Goal: Transaction & Acquisition: Purchase product/service

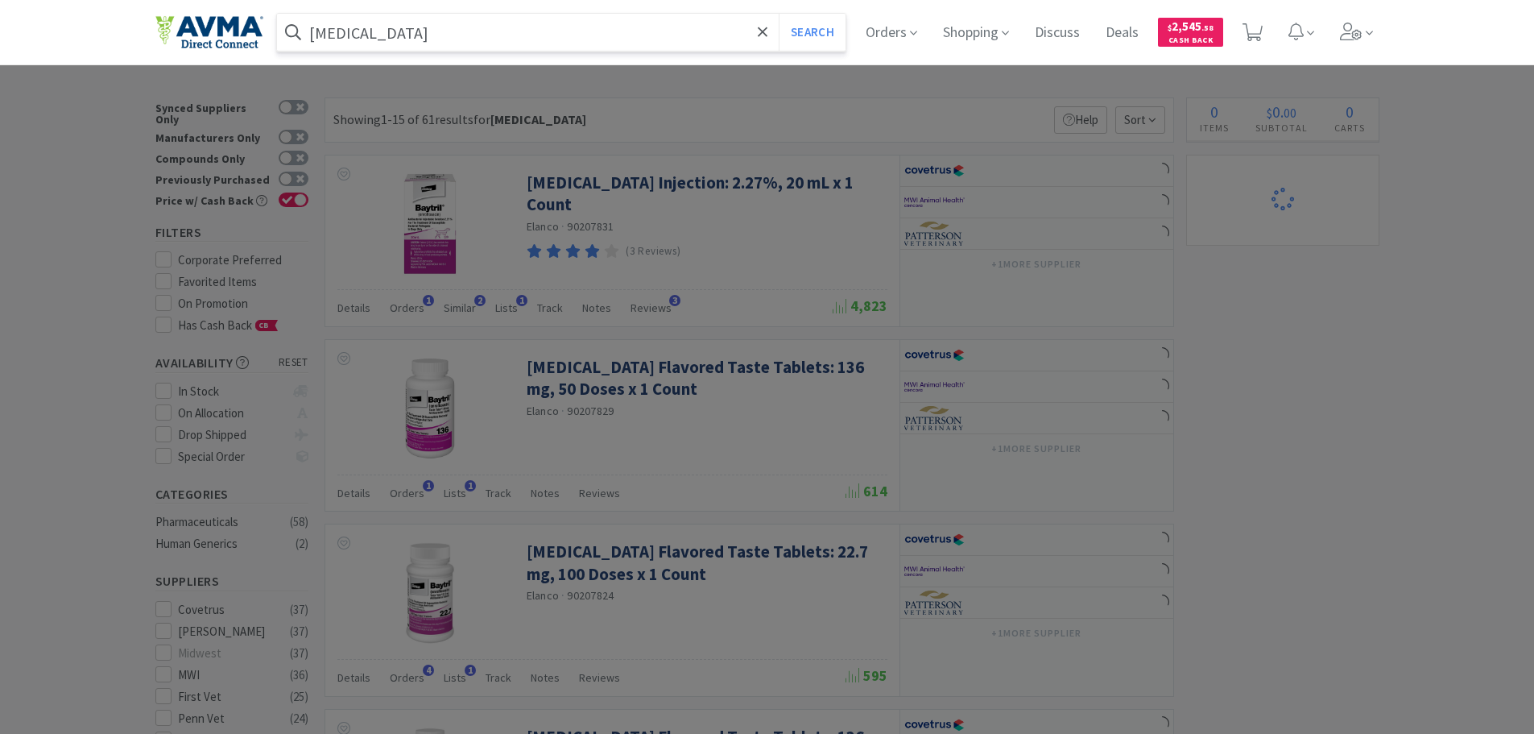
click at [368, 27] on input "[MEDICAL_DATA]" at bounding box center [561, 32] width 569 height 37
select select "3"
select select "1"
paste input "078943941"
type input "078943941"
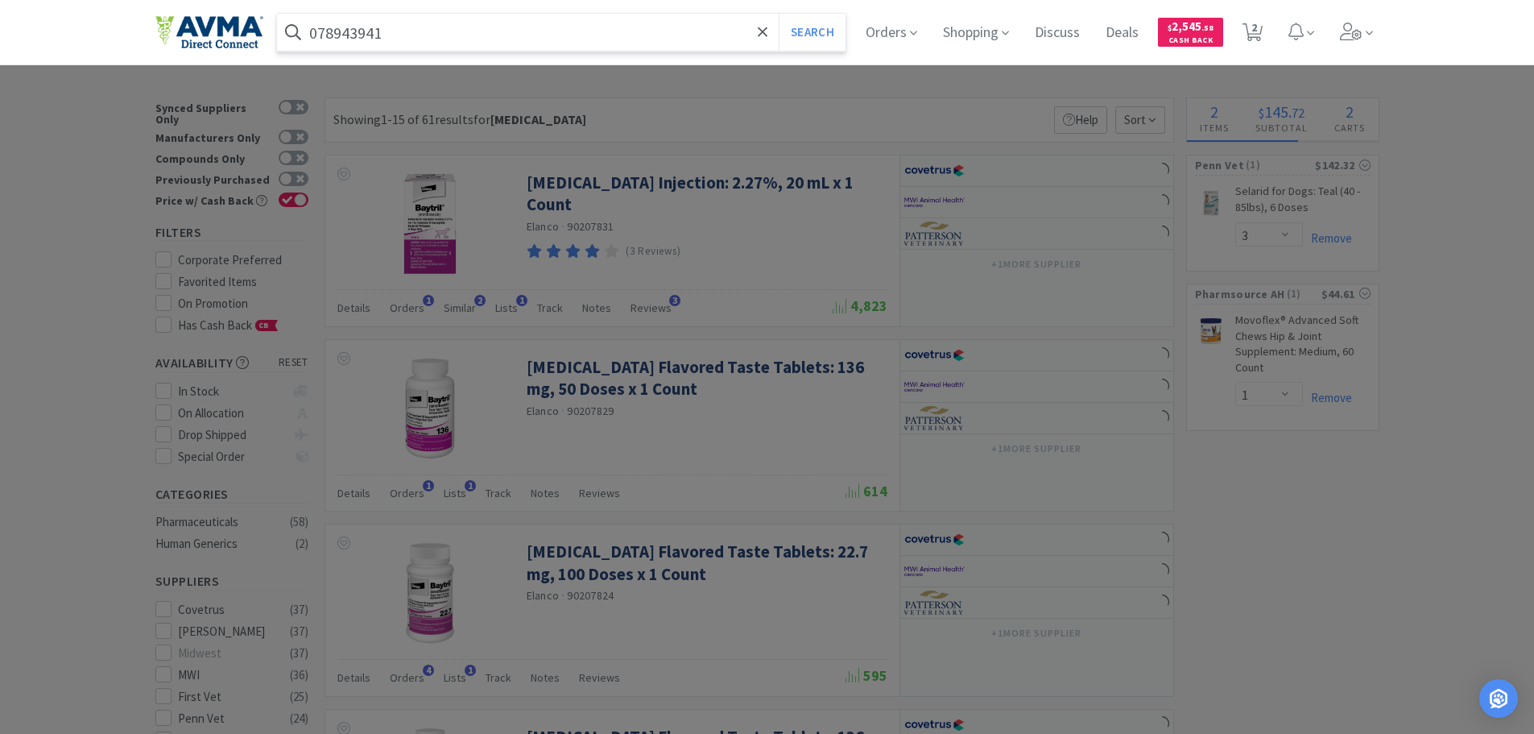
click at [779, 14] on button "Search" at bounding box center [812, 32] width 67 height 37
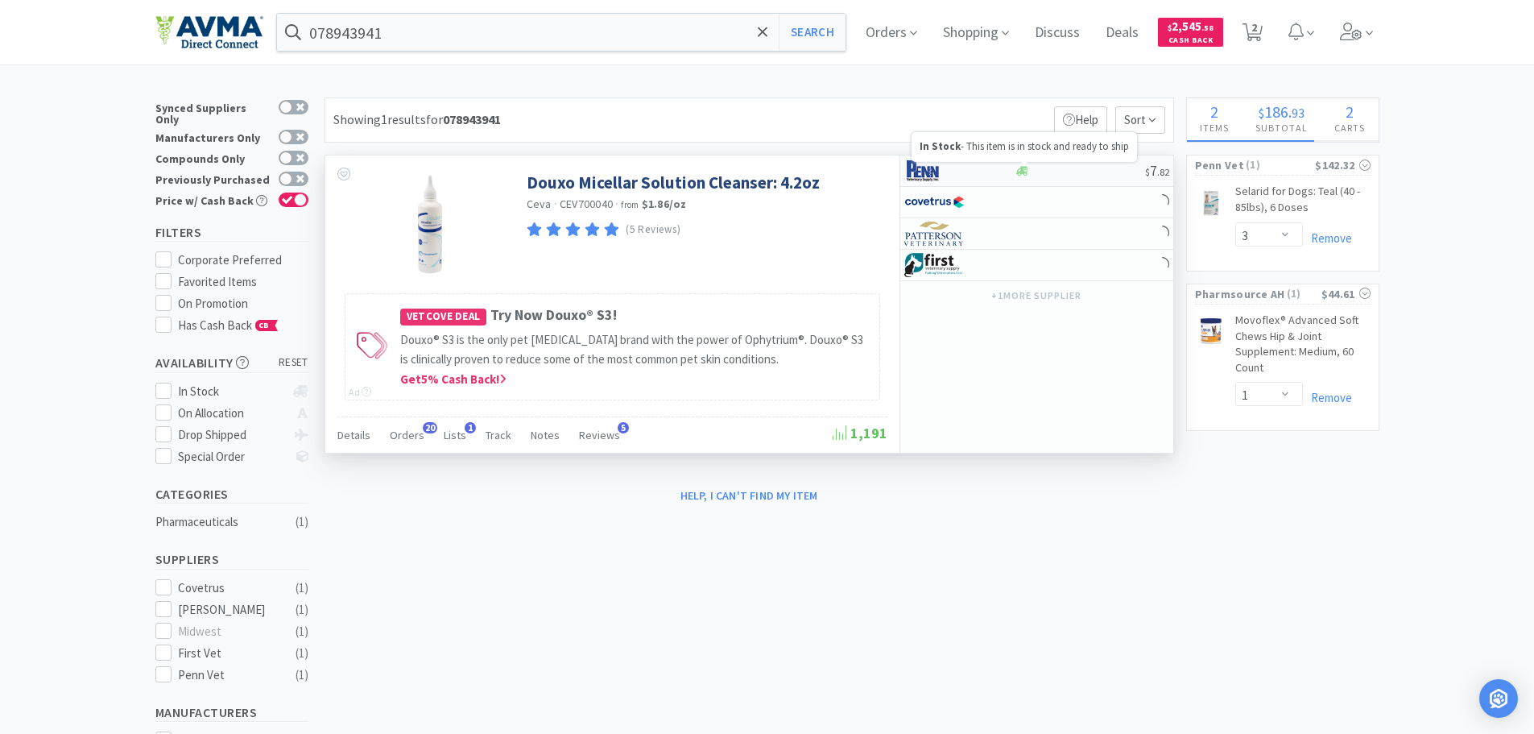
select select "1"
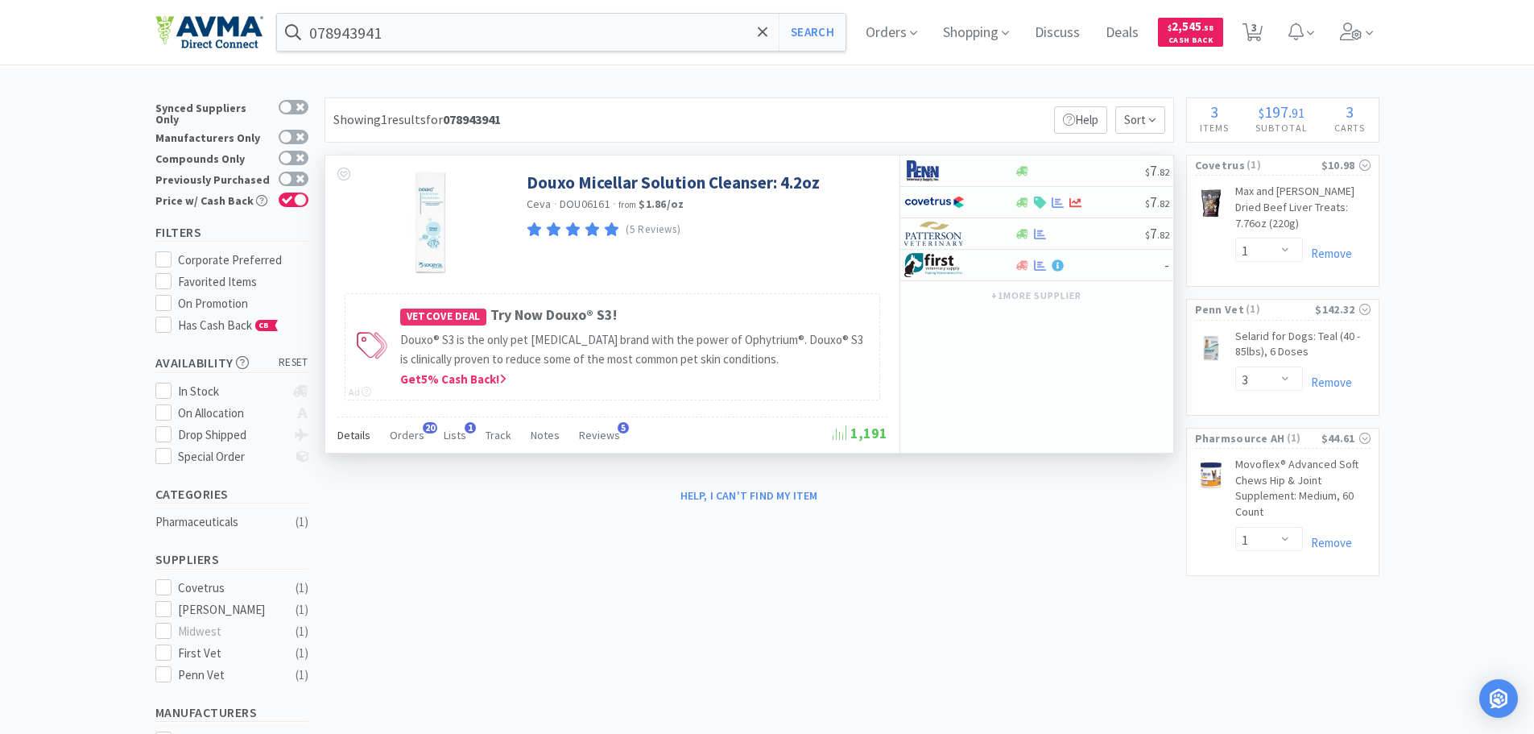
click at [360, 437] on span "Details" at bounding box center [353, 435] width 33 height 14
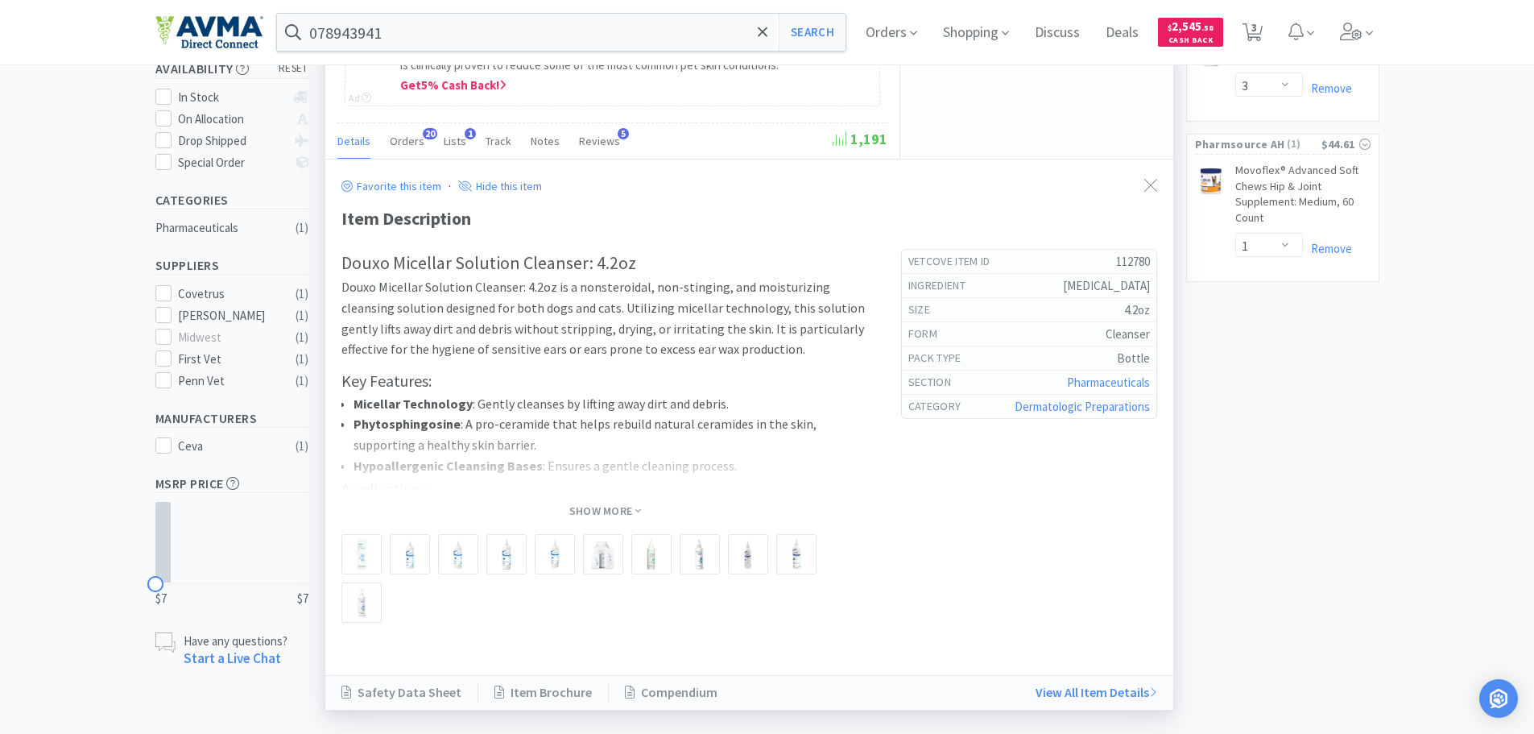
scroll to position [322, 0]
